Goal: Task Accomplishment & Management: Manage account settings

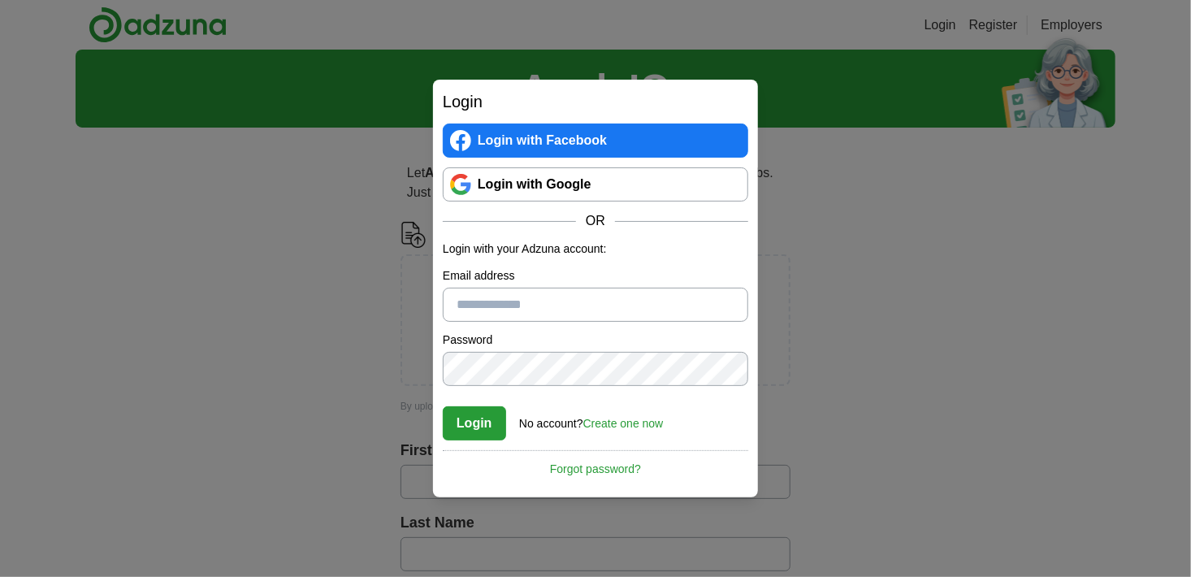
type input "**********"
click at [482, 424] on button "Login" at bounding box center [474, 423] width 63 height 34
click at [631, 186] on link "Login with Google" at bounding box center [595, 184] width 305 height 34
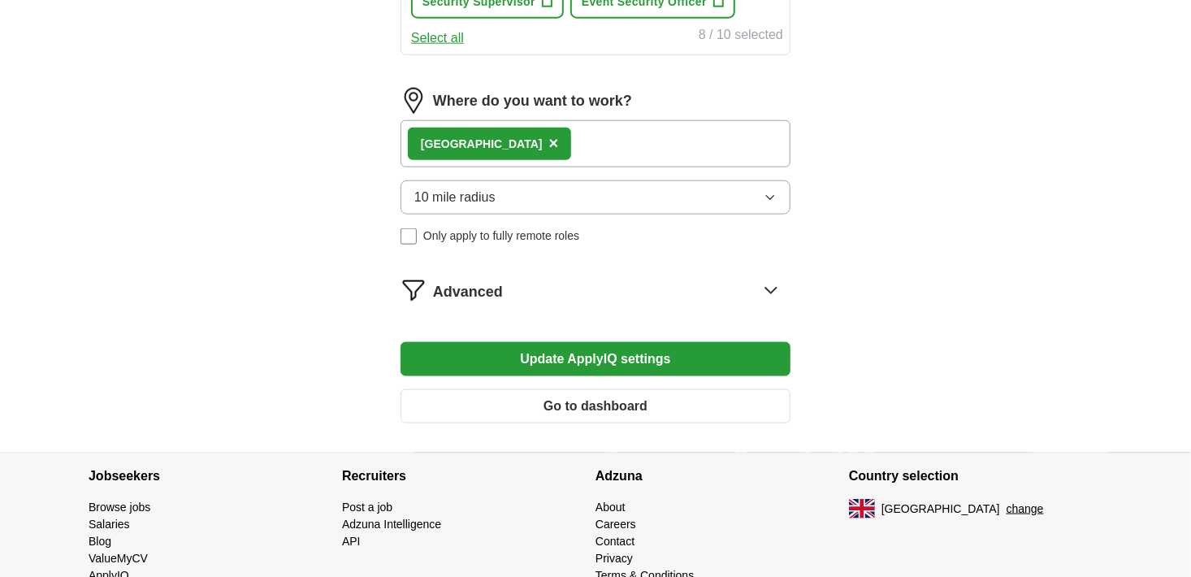
scroll to position [893, 0]
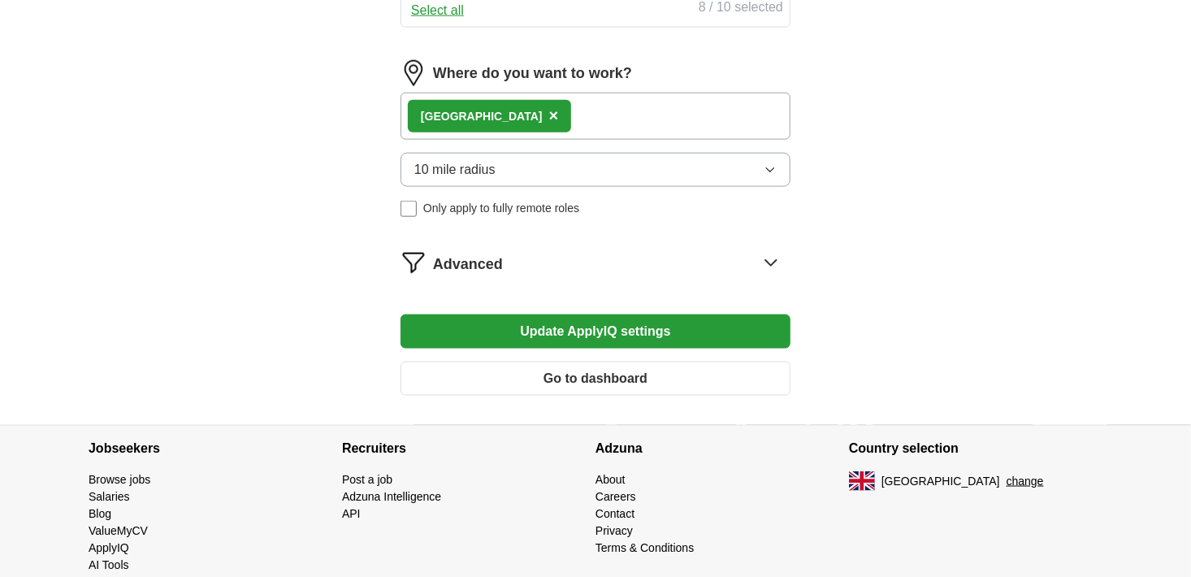
click at [604, 317] on button "Update ApplyIQ settings" at bounding box center [595, 331] width 390 height 34
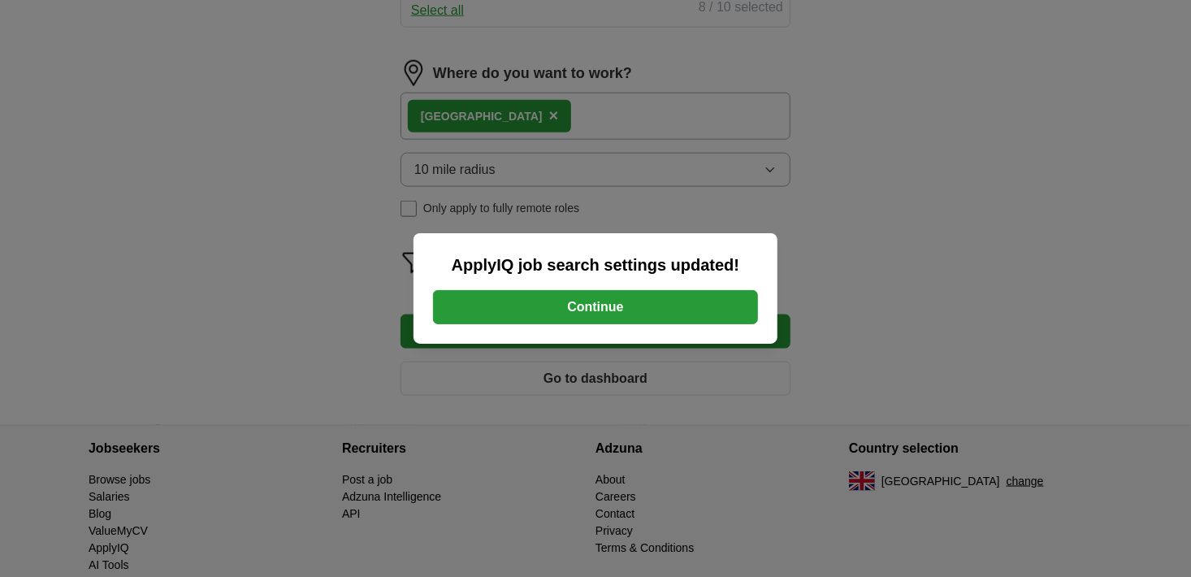
click at [604, 307] on button "Continue" at bounding box center [595, 307] width 325 height 34
